Goal: Communication & Community: Answer question/provide support

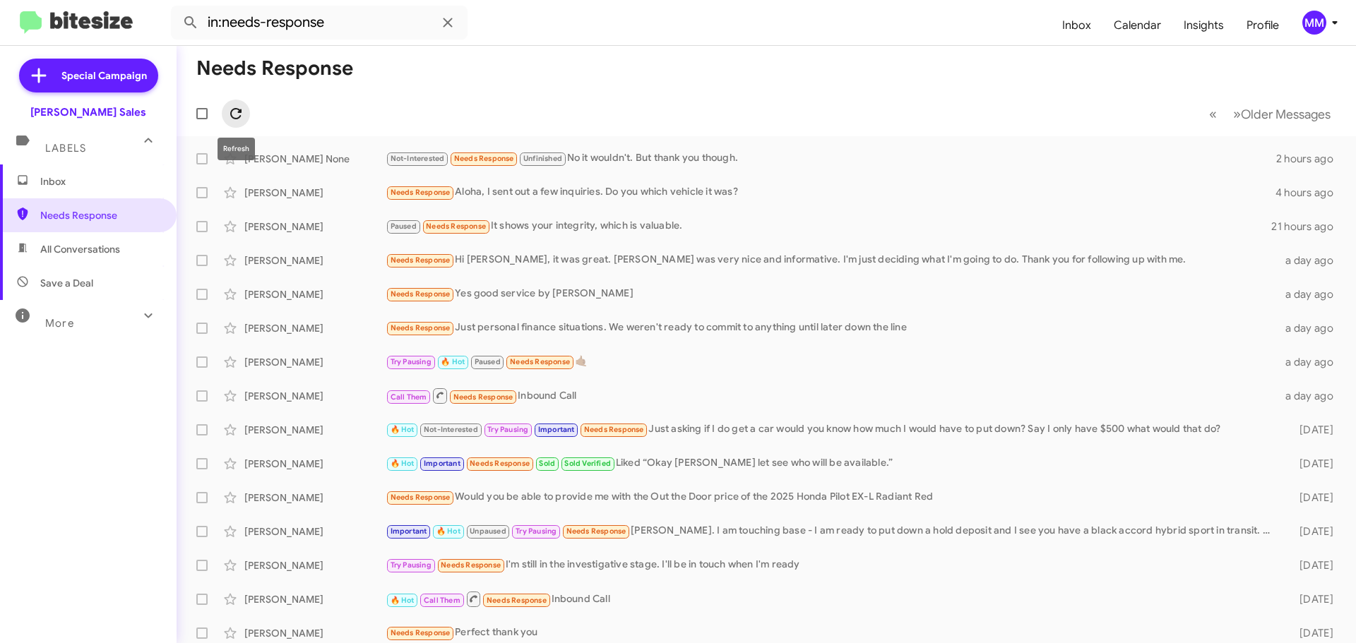
click at [237, 113] on icon at bounding box center [235, 113] width 17 height 17
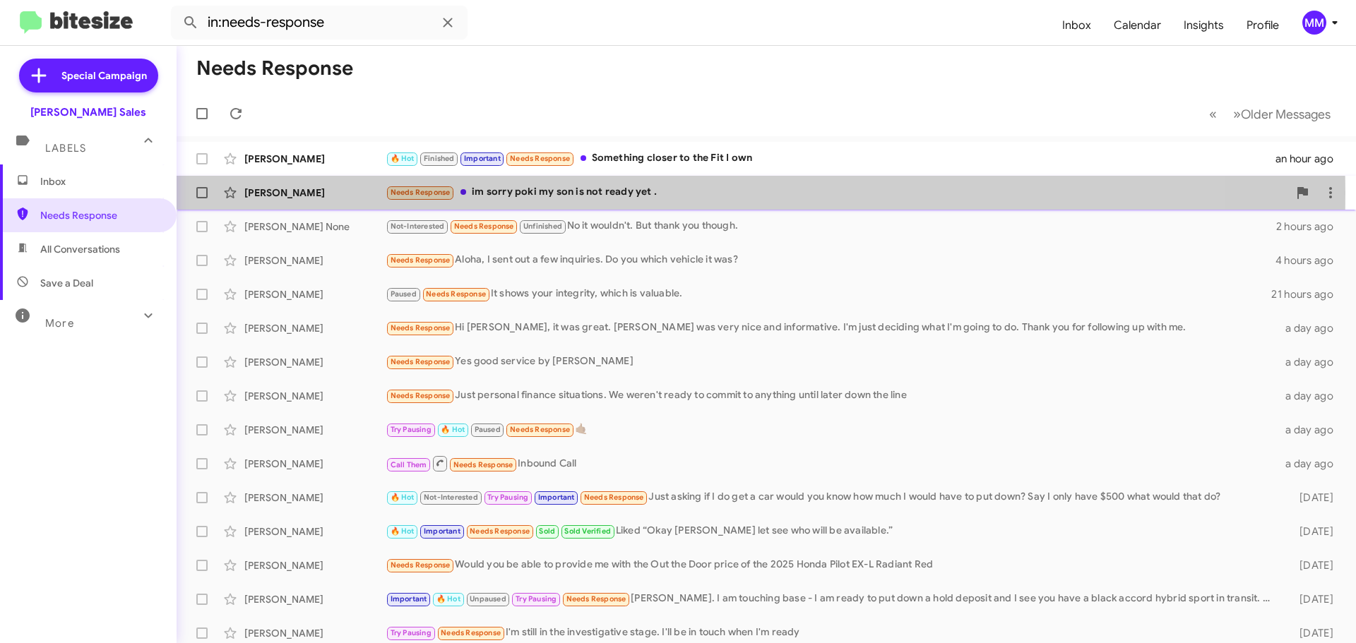
click at [477, 193] on div "Needs Response im sorry poki my son is not ready yet ." at bounding box center [837, 192] width 902 height 16
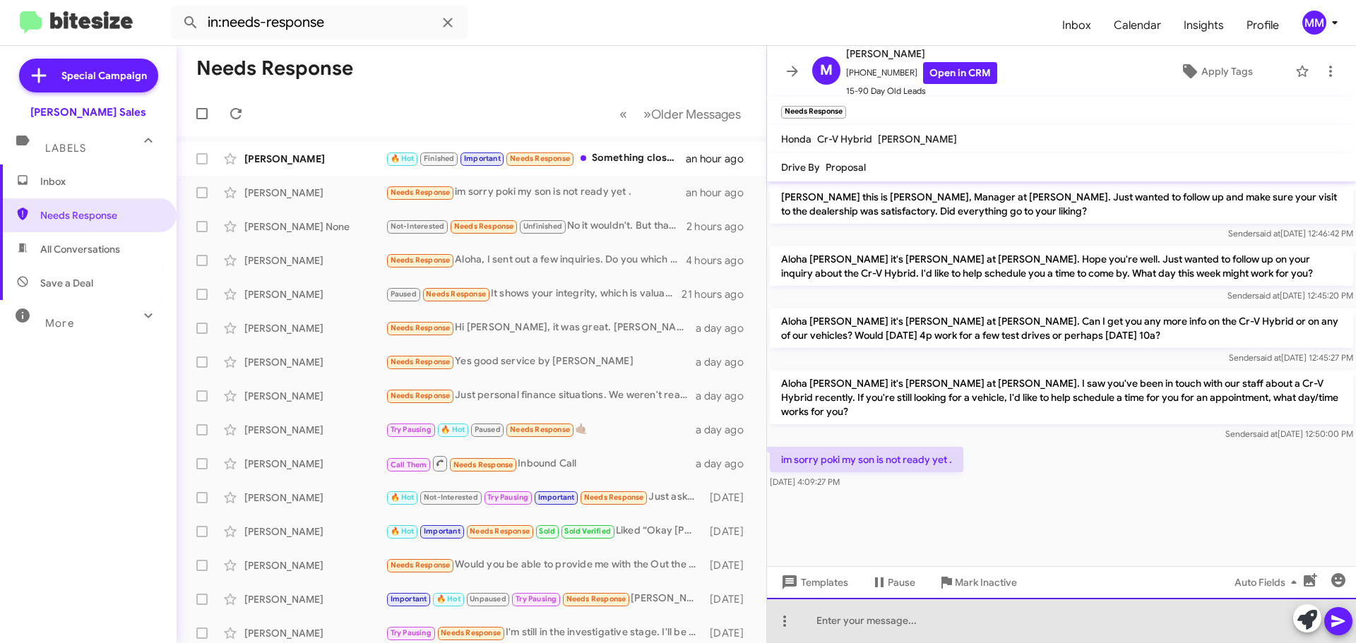
click at [869, 629] on div at bounding box center [1061, 620] width 589 height 45
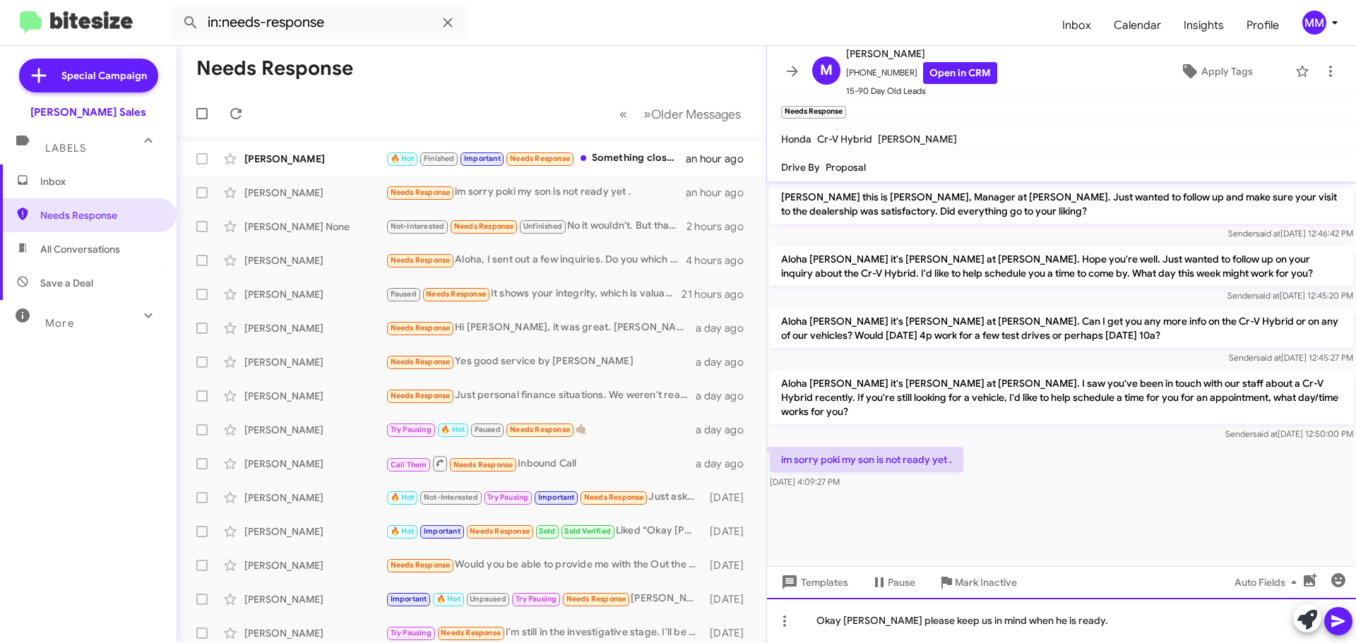
click at [1082, 624] on div "Okay [PERSON_NAME] please keep us in mind when he is ready." at bounding box center [1061, 620] width 589 height 45
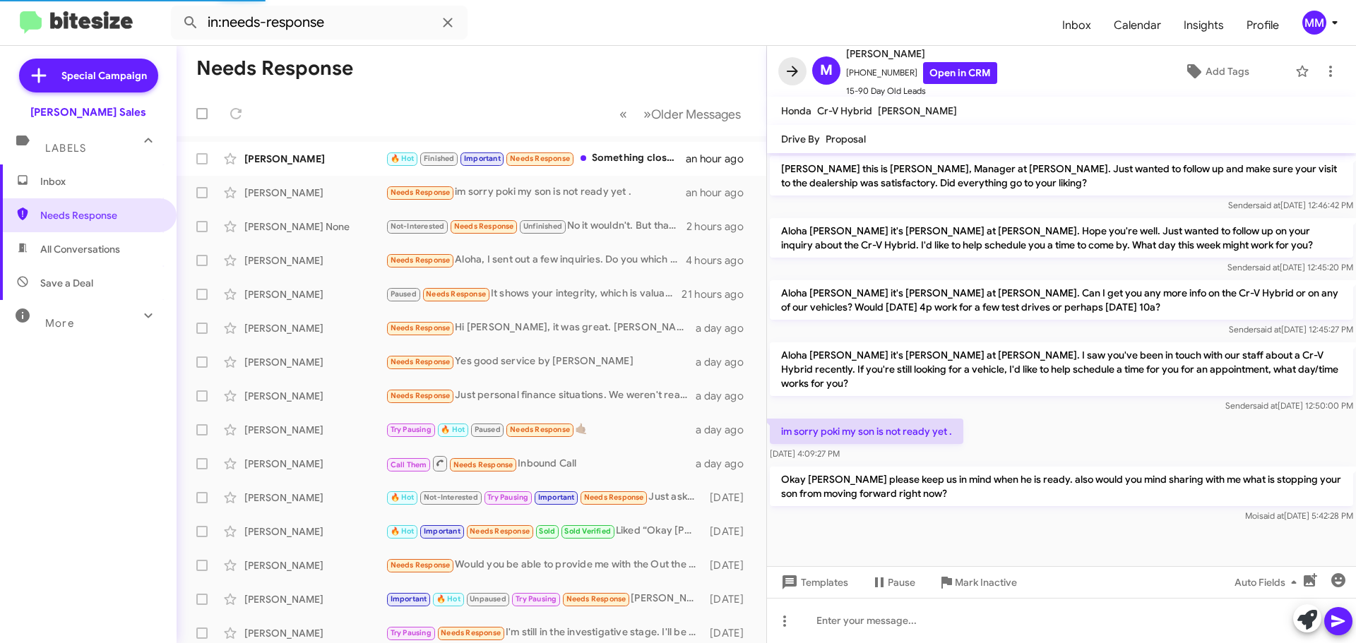
click at [792, 73] on icon at bounding box center [792, 71] width 17 height 17
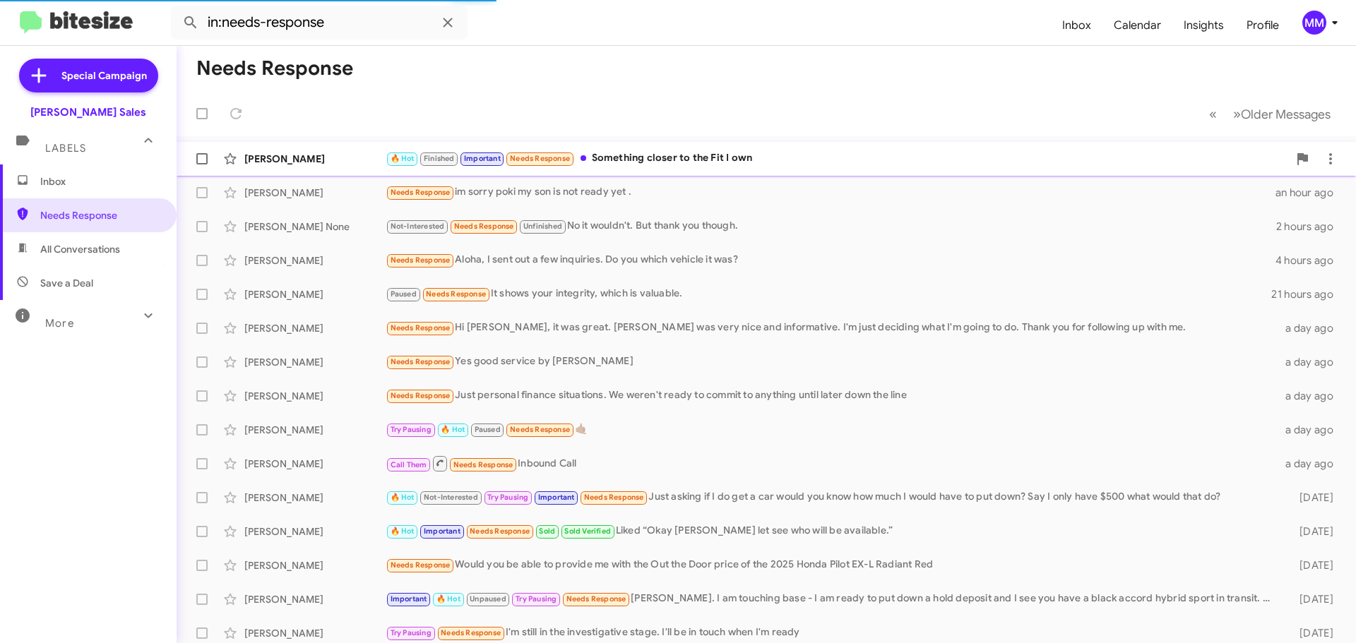
click at [327, 160] on div "[PERSON_NAME]" at bounding box center [314, 159] width 141 height 14
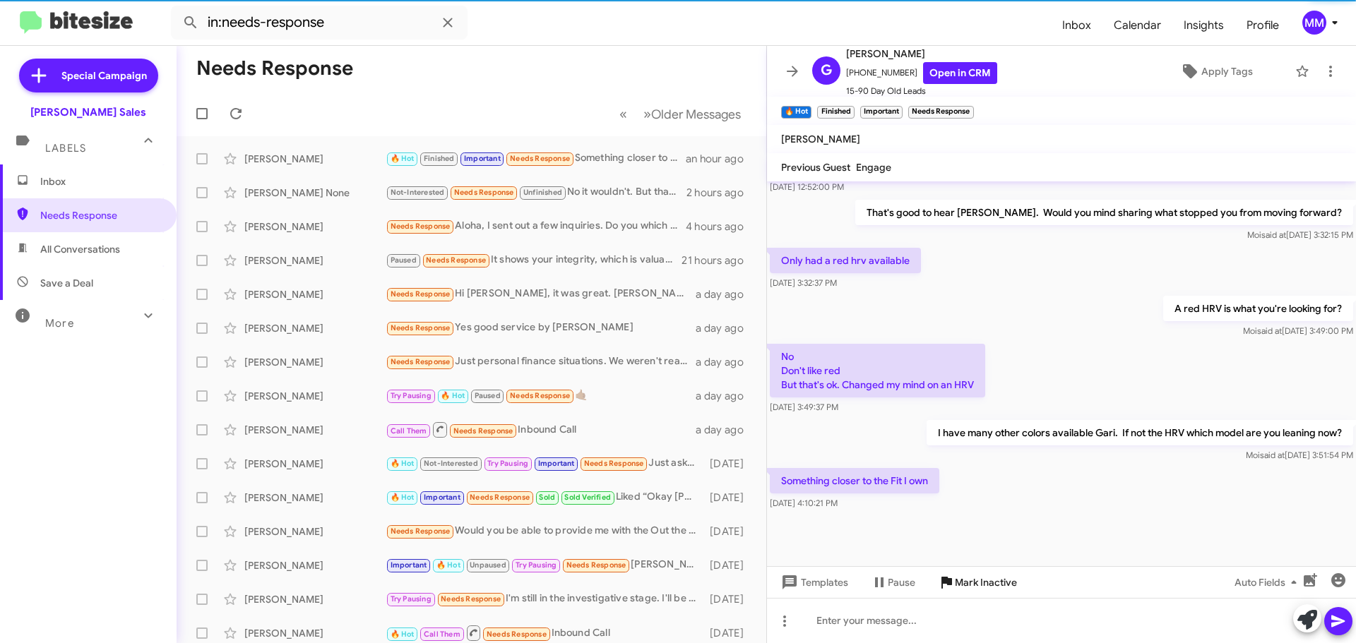
scroll to position [686, 0]
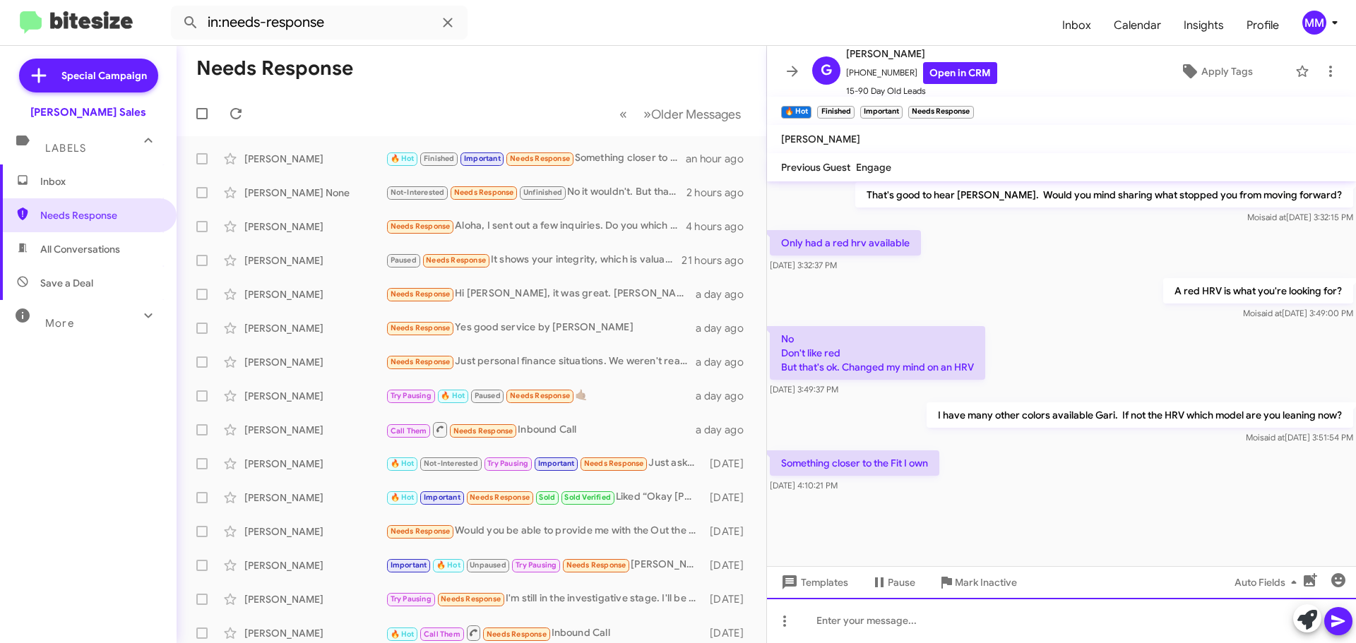
click at [872, 620] on div at bounding box center [1061, 620] width 589 height 45
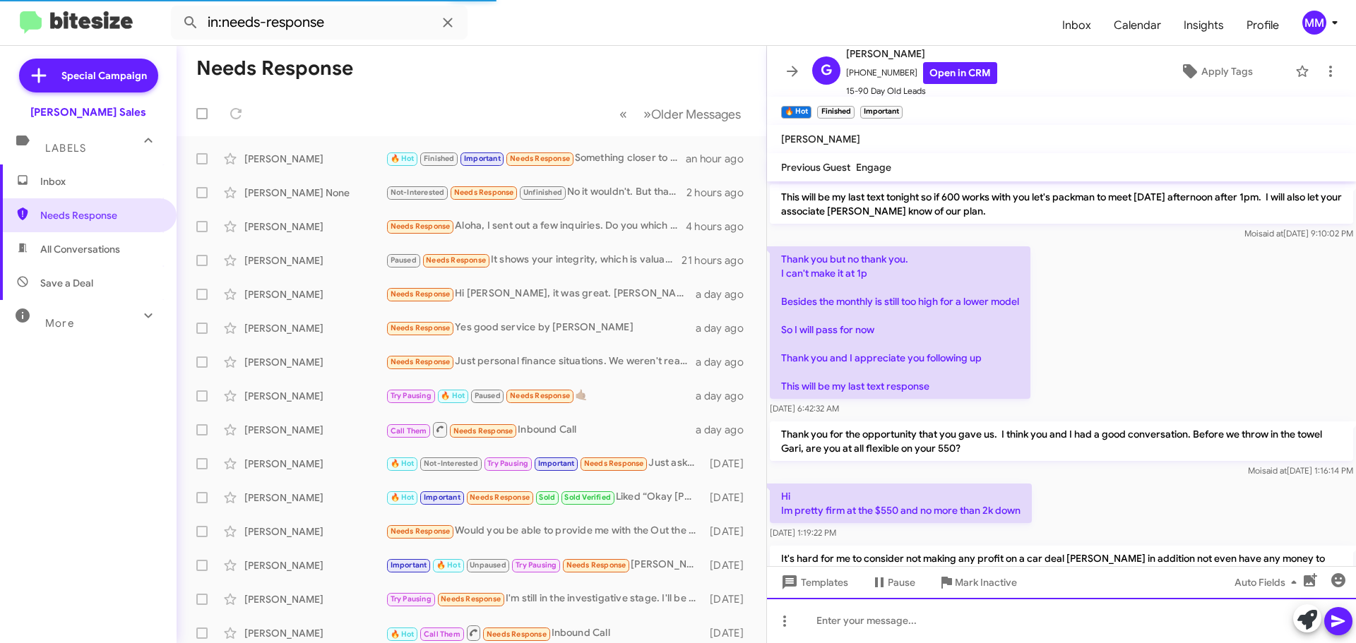
scroll to position [71, 0]
